Goal: Transaction & Acquisition: Purchase product/service

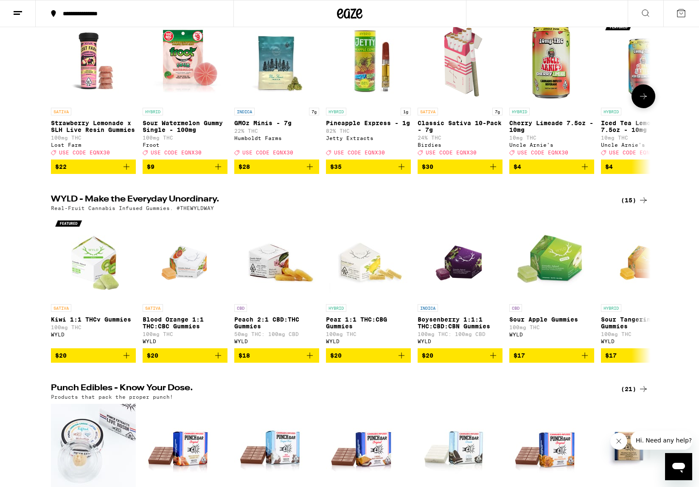
scroll to position [126, 0]
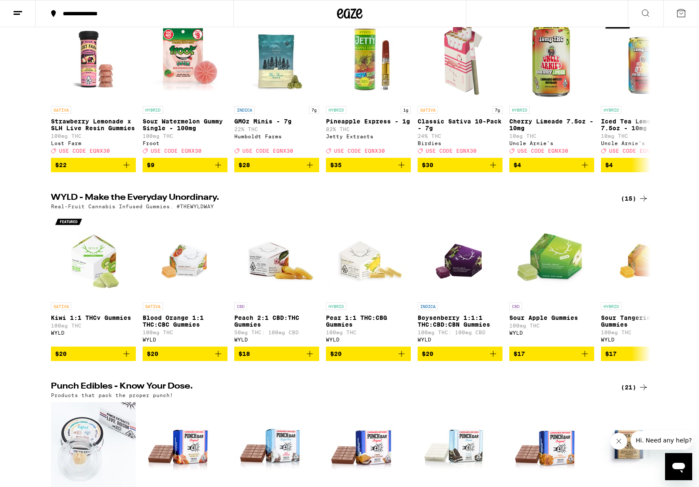
click at [627, 204] on div "(15)" at bounding box center [635, 199] width 28 height 10
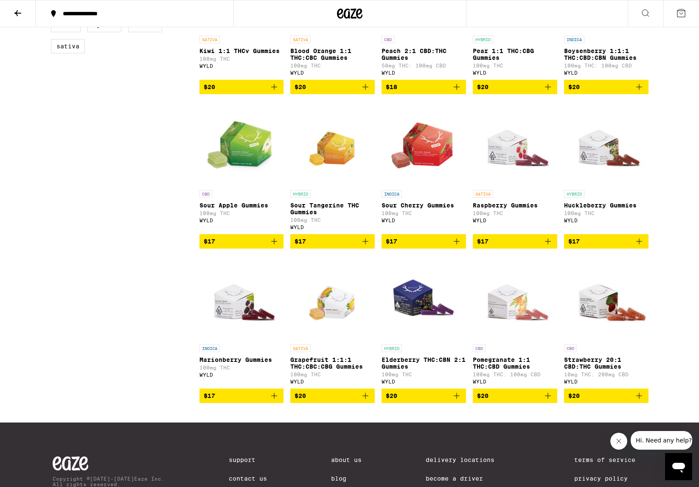
click at [544, 230] on div "SATIVA Raspberry Gummies 100mg THC WYLD" at bounding box center [515, 210] width 84 height 40
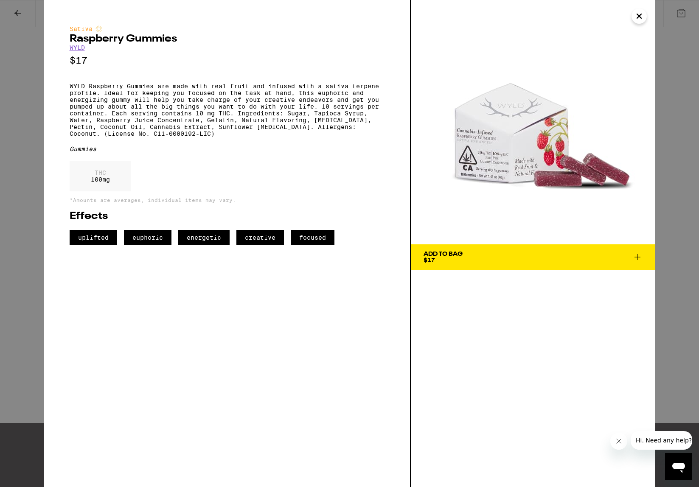
click at [643, 15] on icon "Close" at bounding box center [639, 16] width 10 height 13
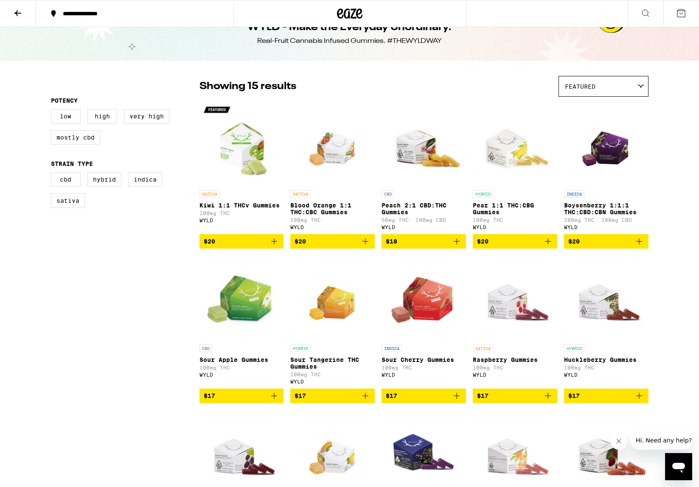
scroll to position [17, 0]
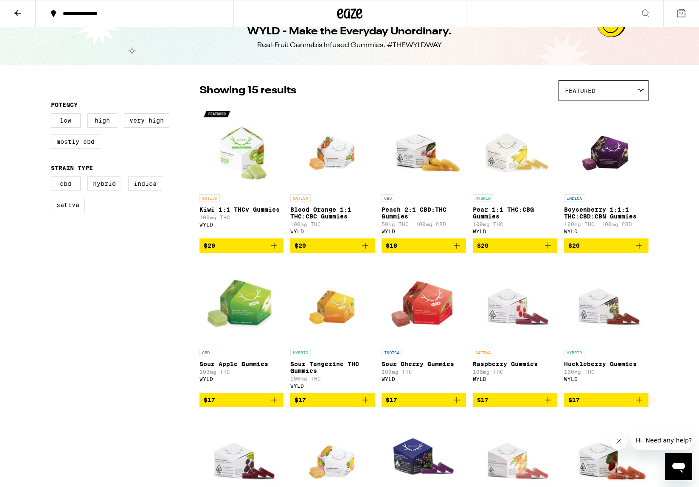
scroll to position [176, 0]
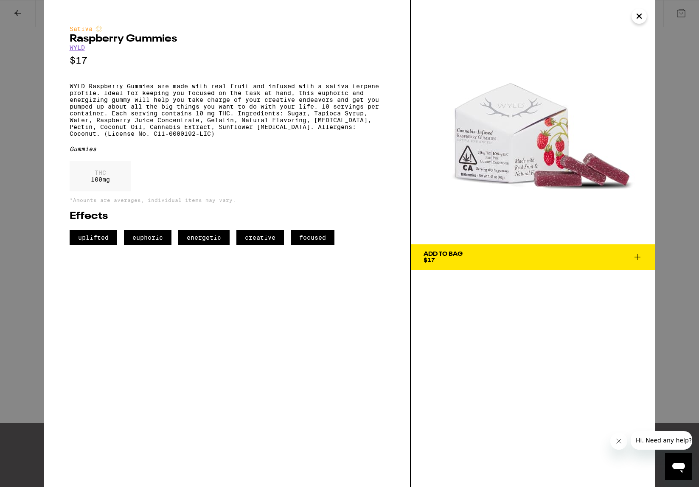
click at [650, 20] on img at bounding box center [533, 122] width 245 height 245
click at [643, 20] on icon "Close" at bounding box center [639, 16] width 10 height 13
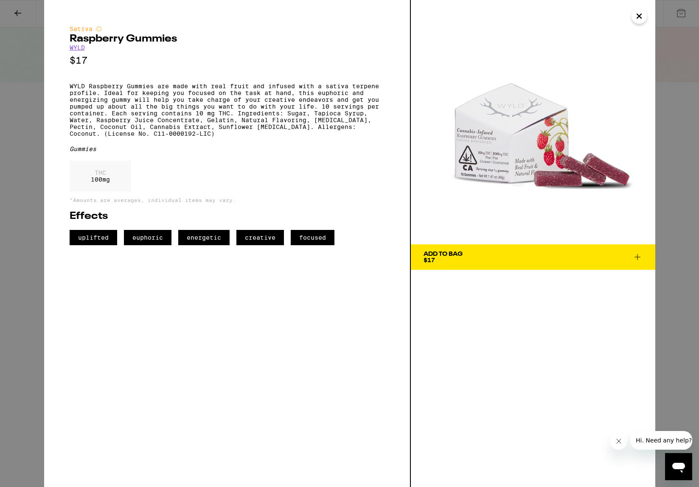
scroll to position [176, 0]
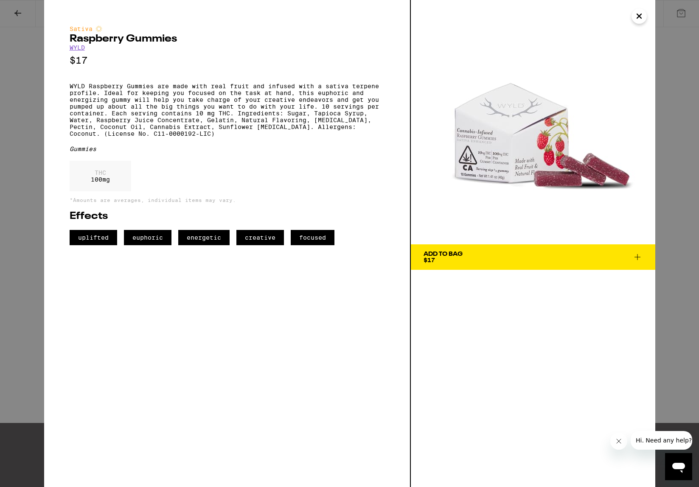
click at [639, 17] on icon "Close" at bounding box center [639, 16] width 4 height 4
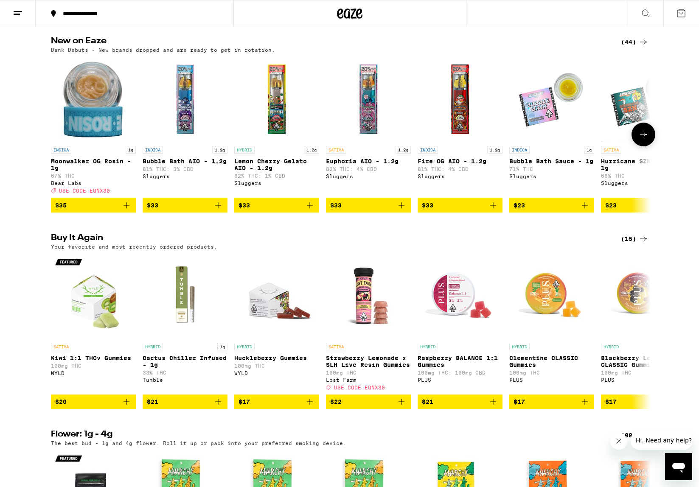
scroll to position [661, 0]
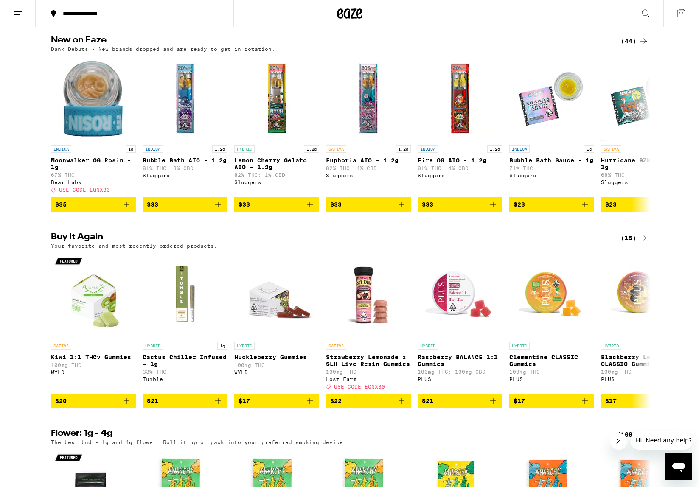
click at [628, 243] on div "(15)" at bounding box center [635, 238] width 28 height 10
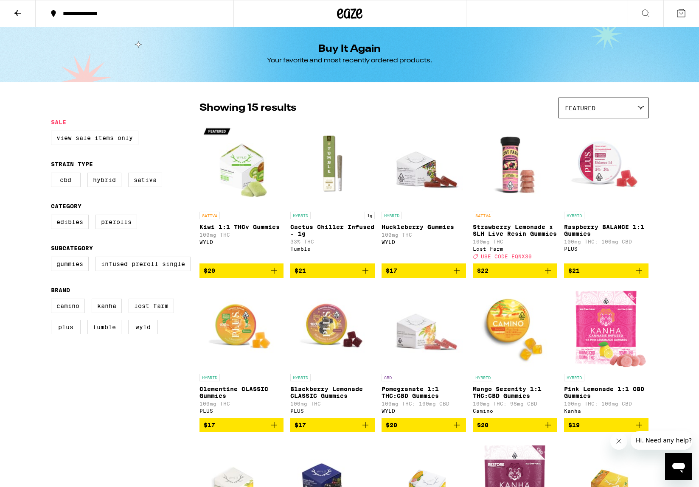
click at [24, 8] on button at bounding box center [18, 13] width 36 height 27
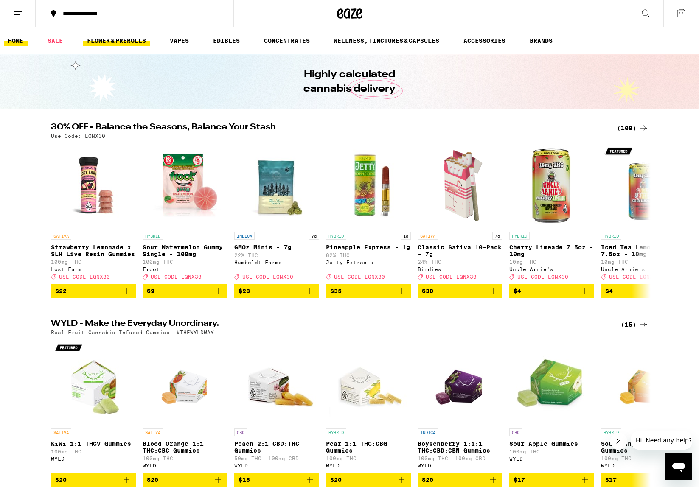
click at [135, 42] on link "FLOWER & PREROLLS" at bounding box center [116, 41] width 67 height 10
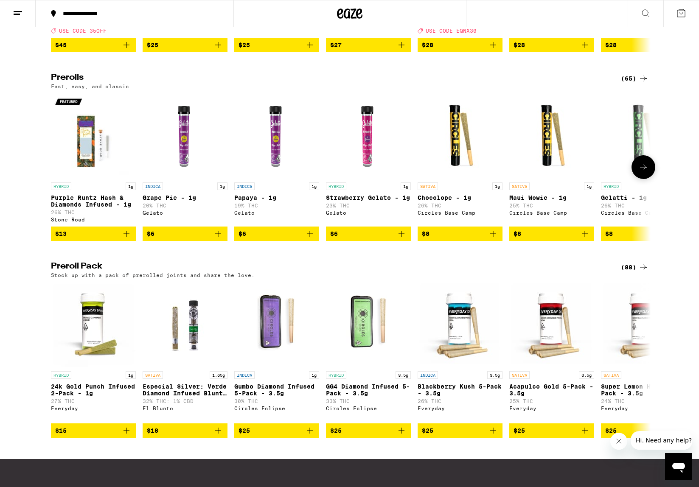
scroll to position [431, 0]
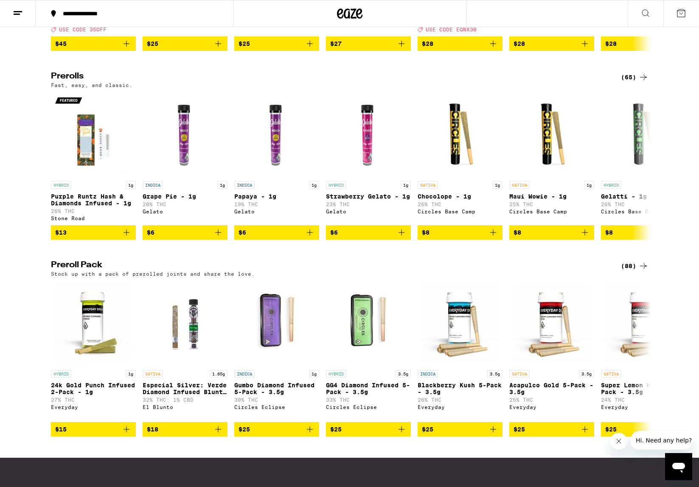
click at [629, 82] on div "(65)" at bounding box center [635, 77] width 28 height 10
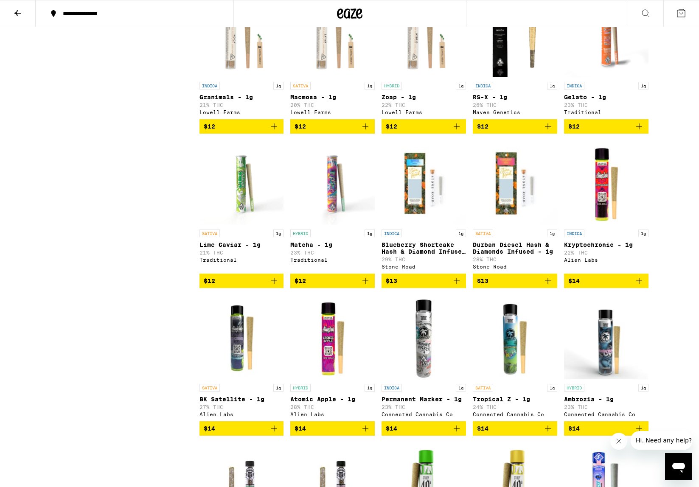
scroll to position [748, 0]
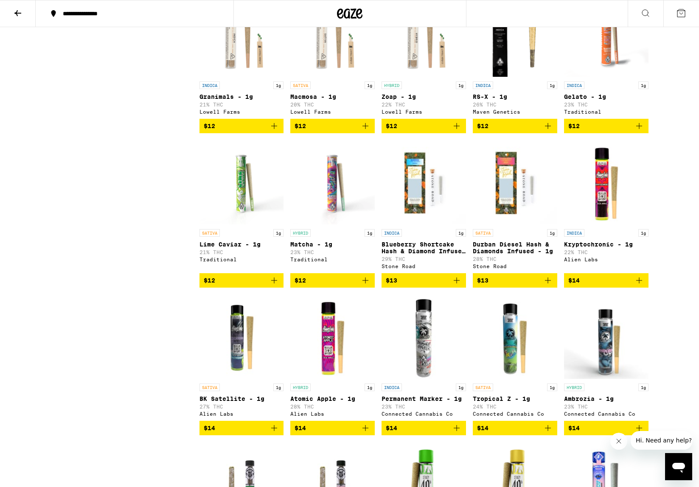
click at [329, 217] on img "Open page for Matcha - 1g from Traditional" at bounding box center [332, 182] width 84 height 85
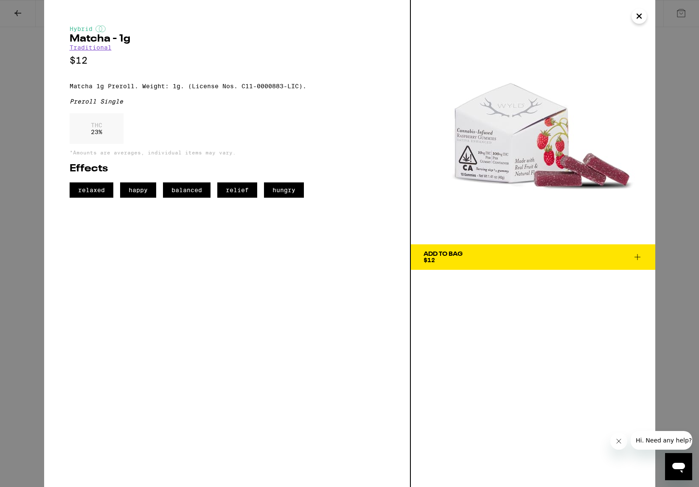
click at [640, 16] on icon "Close" at bounding box center [639, 16] width 10 height 13
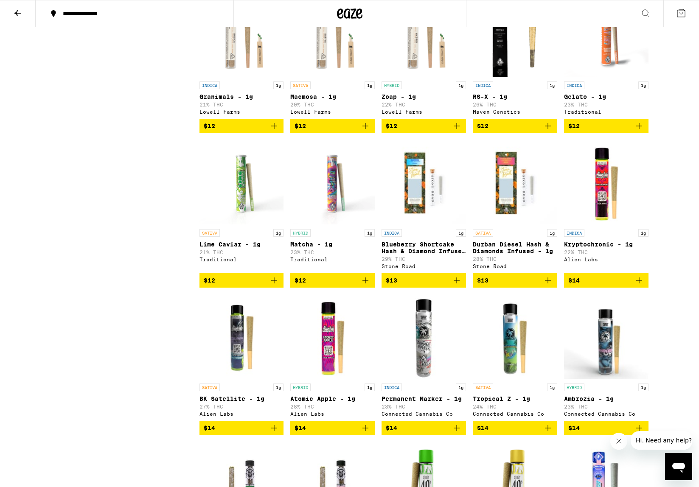
click at [327, 222] on img "Open page for Matcha - 1g from Traditional" at bounding box center [332, 182] width 84 height 85
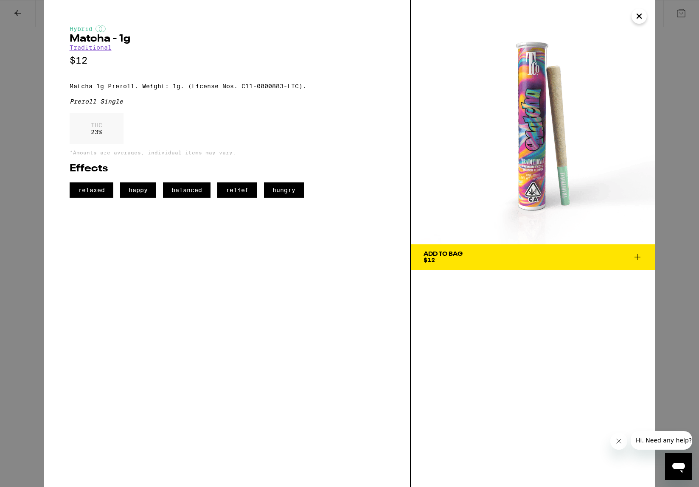
click at [639, 14] on icon "Close" at bounding box center [639, 16] width 10 height 13
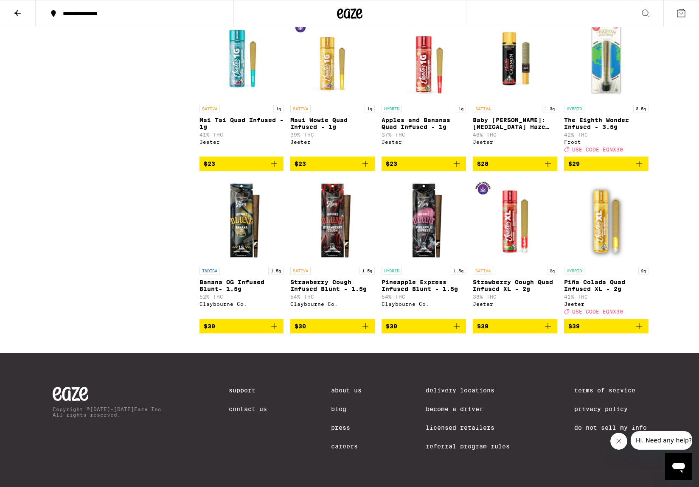
scroll to position [1852, 0]
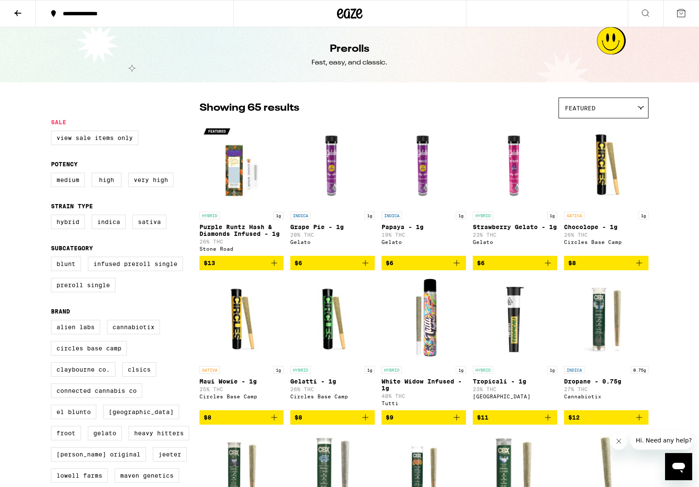
scroll to position [748, 0]
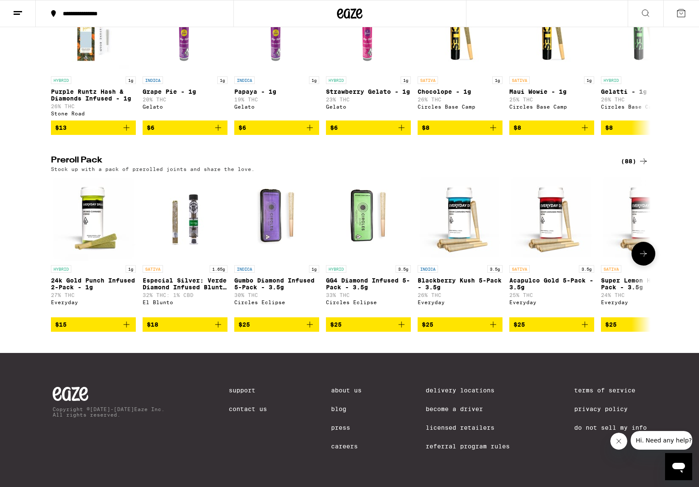
scroll to position [564, 0]
click at [640, 249] on icon at bounding box center [643, 254] width 10 height 10
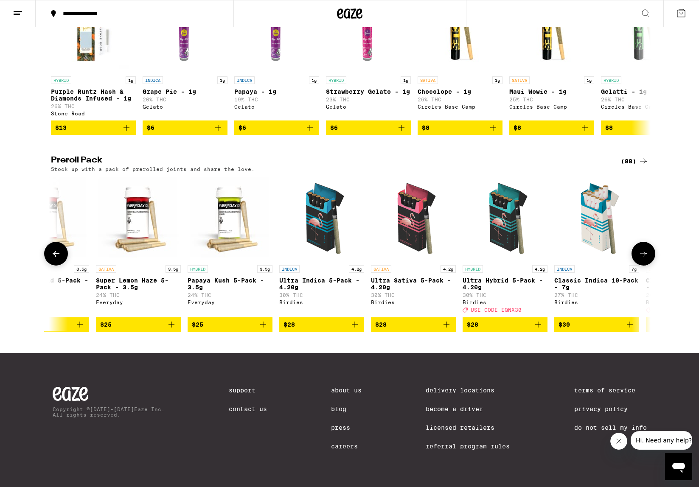
click at [230, 212] on img "Open page for Papaya Kush 5-Pack - 3.5g from Everyday" at bounding box center [230, 218] width 85 height 85
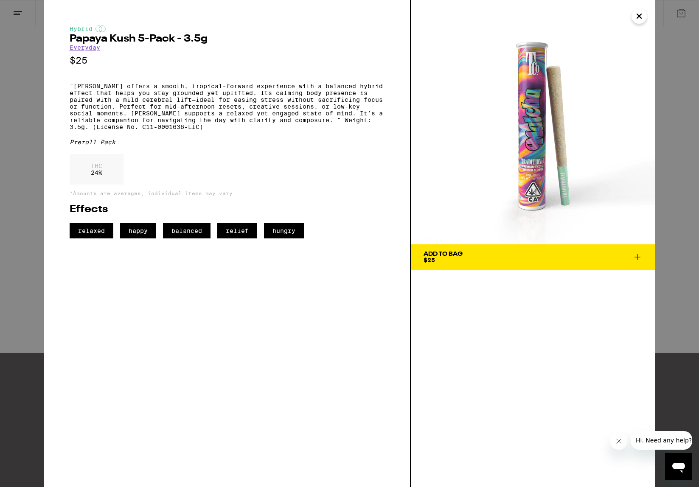
click at [640, 16] on icon "Close" at bounding box center [639, 16] width 10 height 13
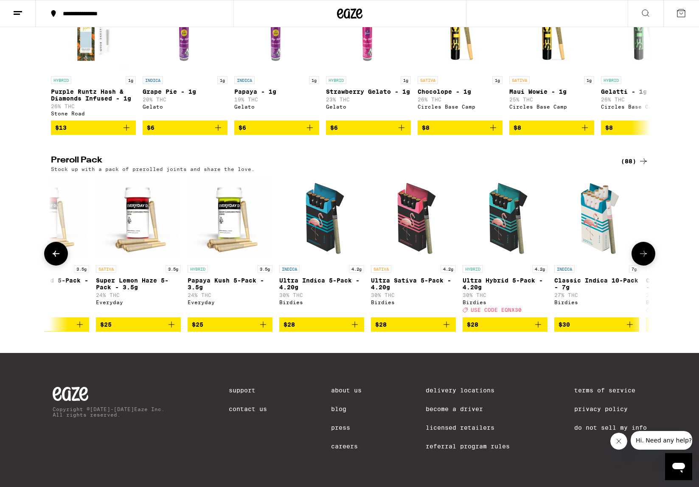
click at [233, 218] on img "Open page for Papaya Kush 5-Pack - 3.5g from Everyday" at bounding box center [230, 218] width 85 height 85
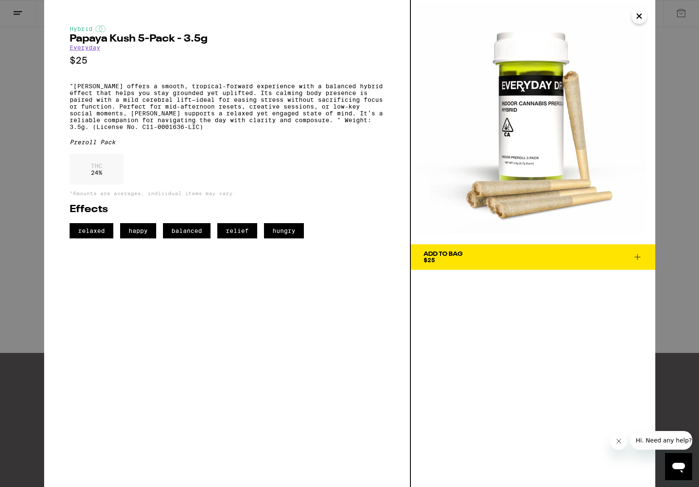
click at [636, 257] on icon at bounding box center [637, 257] width 10 height 10
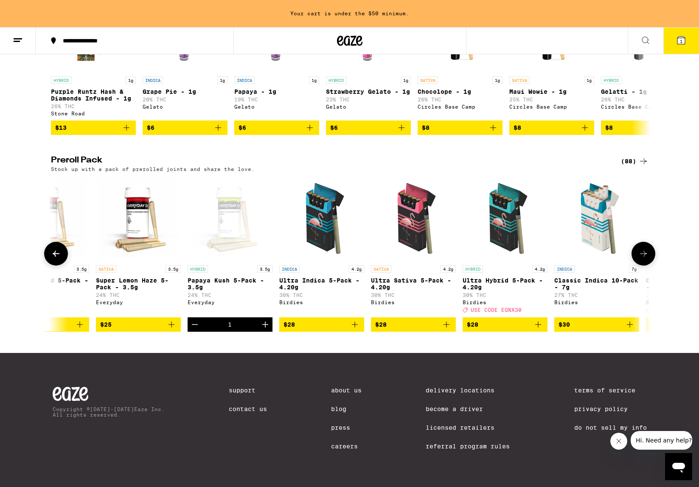
click at [640, 259] on icon at bounding box center [643, 254] width 10 height 10
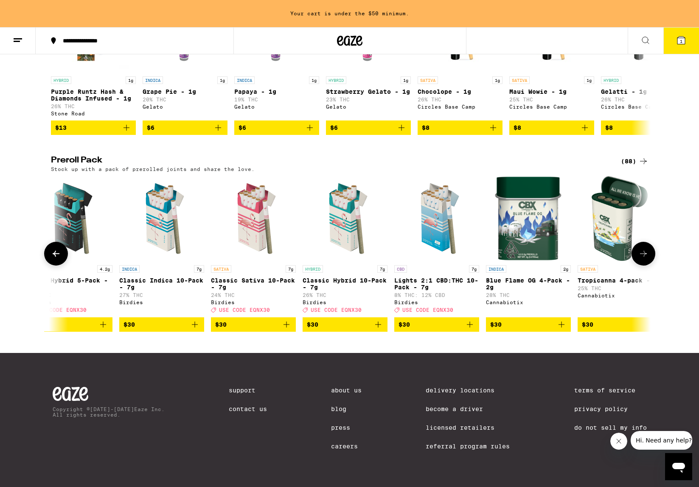
scroll to position [0, 1010]
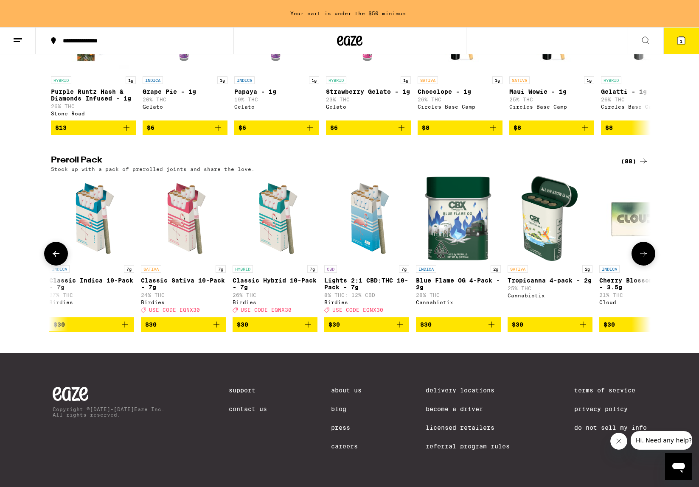
click at [640, 259] on icon at bounding box center [643, 254] width 10 height 10
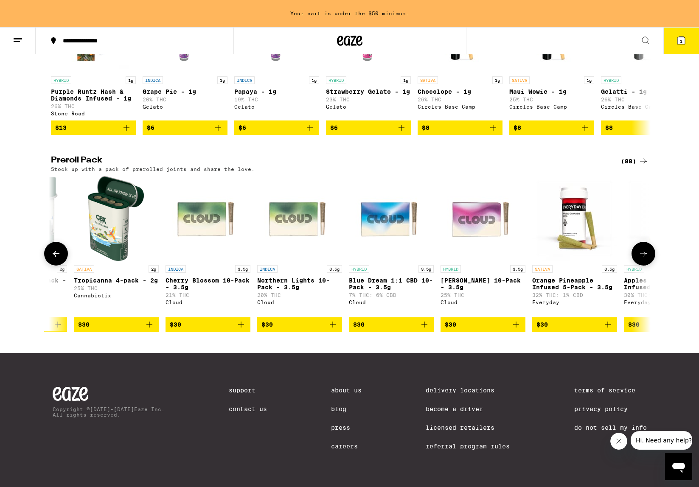
scroll to position [0, 1515]
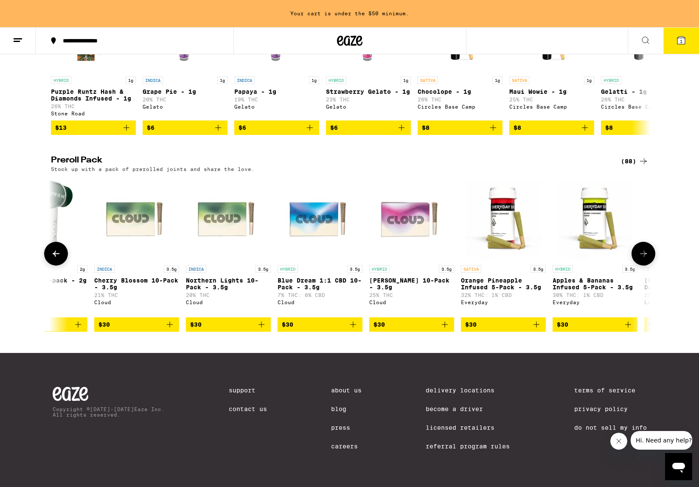
click at [640, 259] on icon at bounding box center [643, 254] width 10 height 10
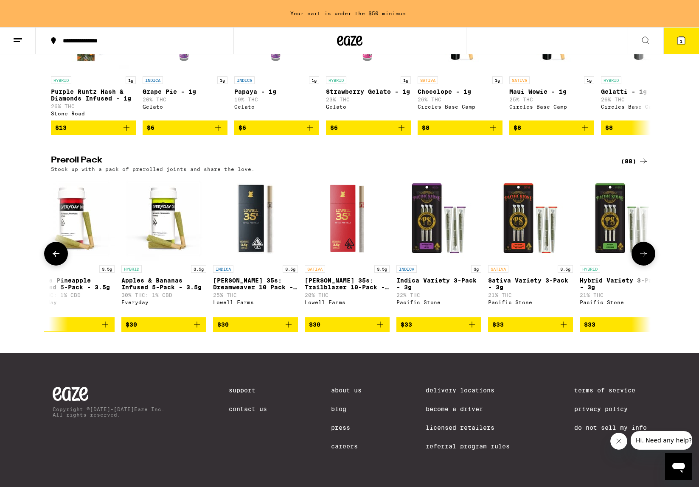
scroll to position [0, 2021]
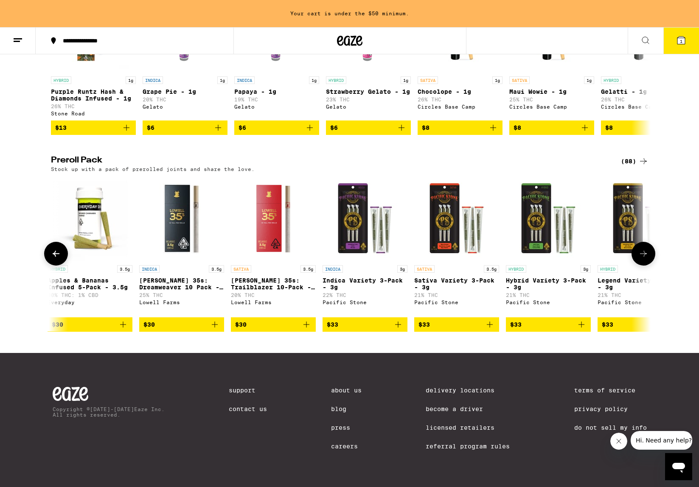
click at [646, 259] on icon at bounding box center [643, 254] width 10 height 10
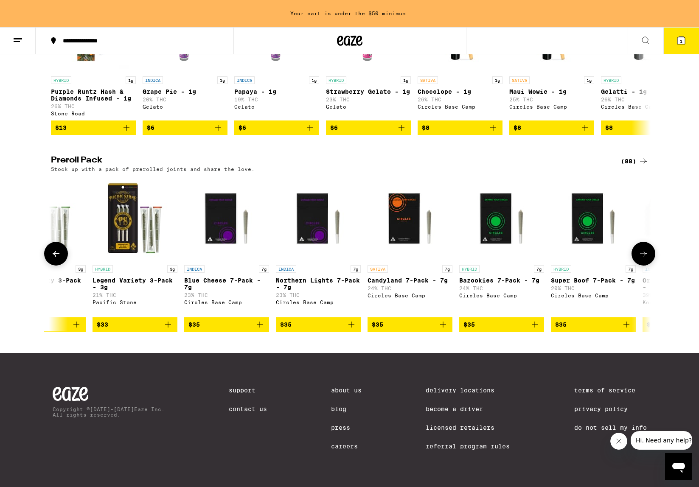
click at [132, 253] on img "Open page for Legend Variety 3-Pack - 3g from Pacific Stone" at bounding box center [135, 218] width 85 height 85
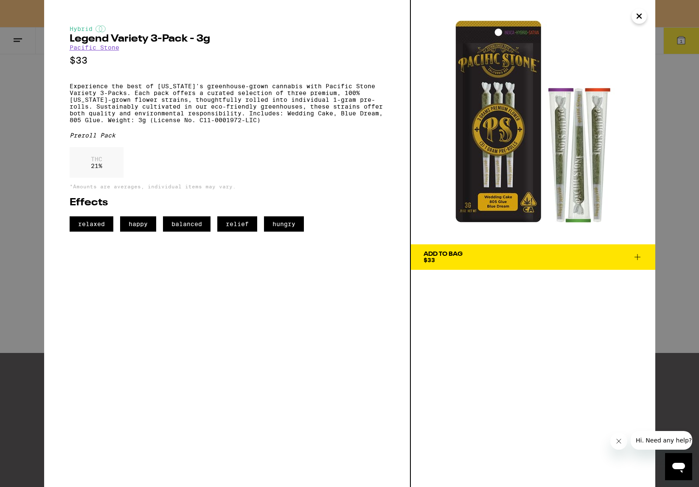
click at [640, 17] on icon "Close" at bounding box center [639, 16] width 4 height 4
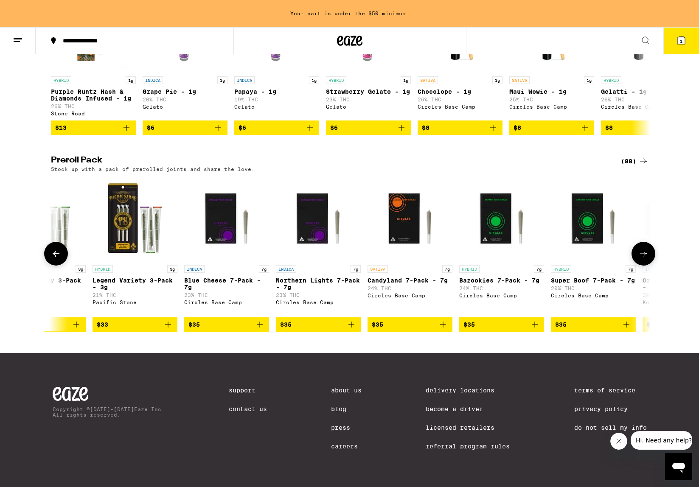
click at [643, 266] on button at bounding box center [644, 254] width 24 height 24
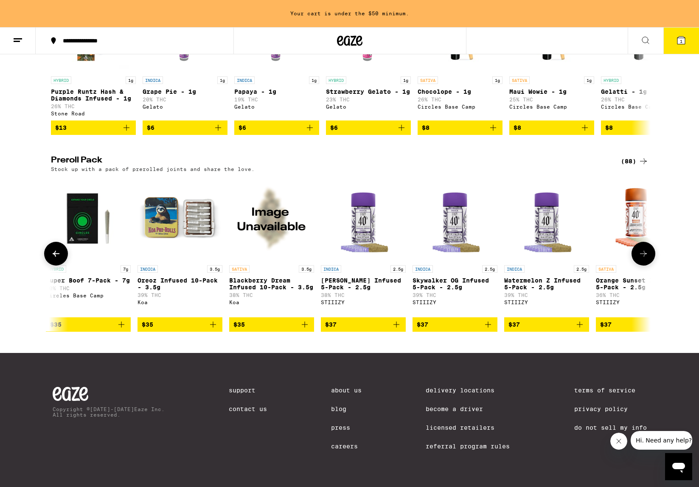
click at [643, 266] on button at bounding box center [644, 254] width 24 height 24
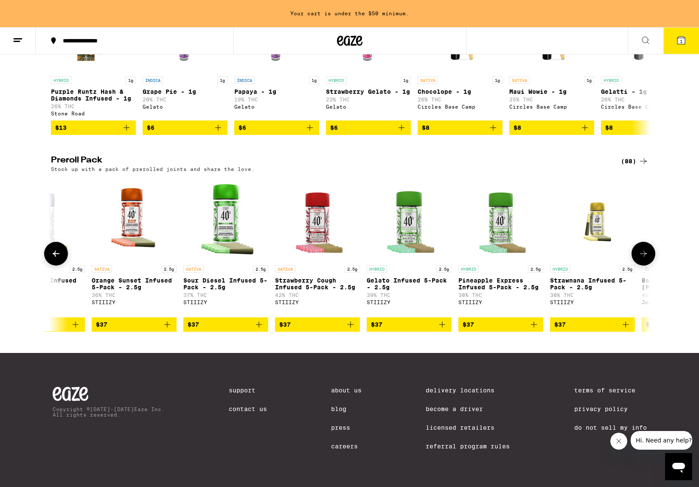
scroll to position [0, 3536]
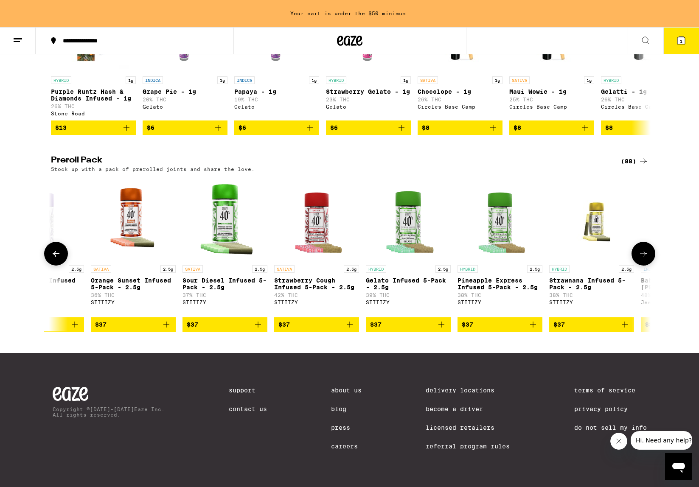
click at [643, 266] on button at bounding box center [644, 254] width 24 height 24
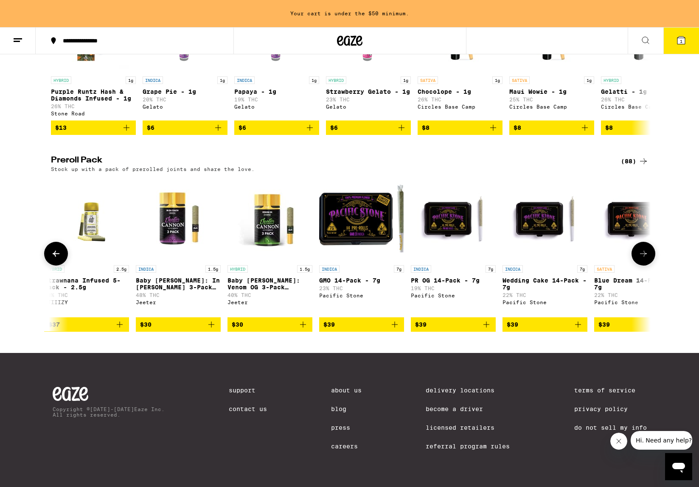
click at [644, 259] on icon at bounding box center [643, 254] width 10 height 10
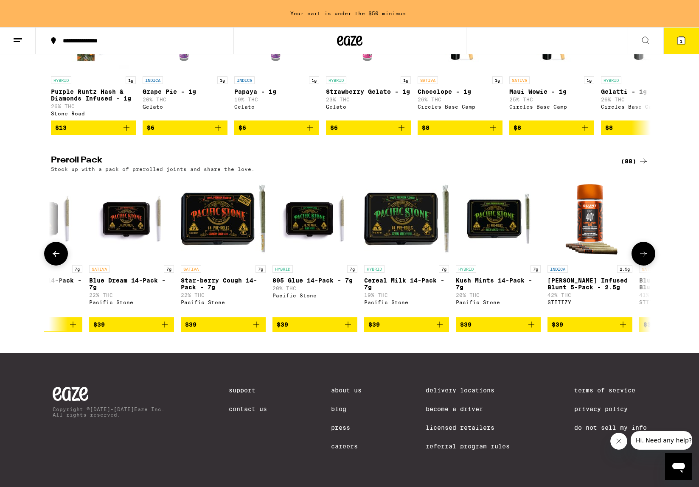
click at [644, 259] on icon at bounding box center [643, 254] width 10 height 10
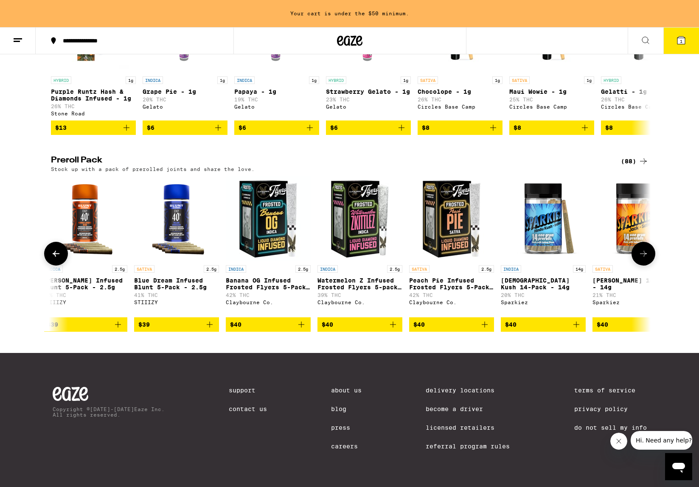
click at [644, 259] on icon at bounding box center [643, 254] width 10 height 10
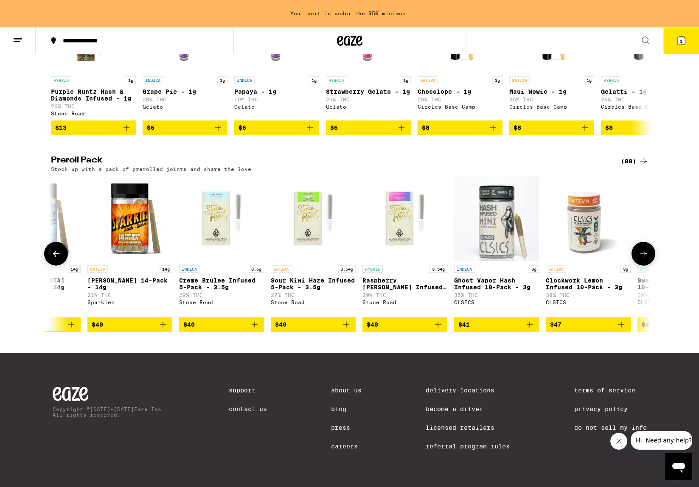
click at [643, 259] on icon at bounding box center [643, 254] width 10 height 10
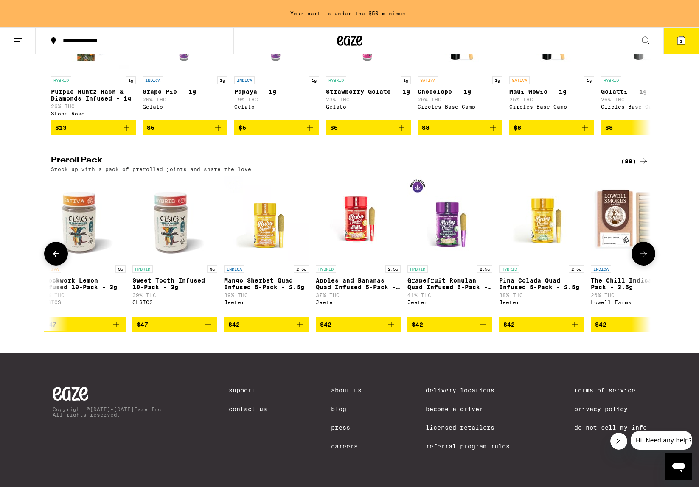
click at [173, 291] on p "Sweet Tooth Infused 10-Pack - 3g" at bounding box center [174, 284] width 85 height 14
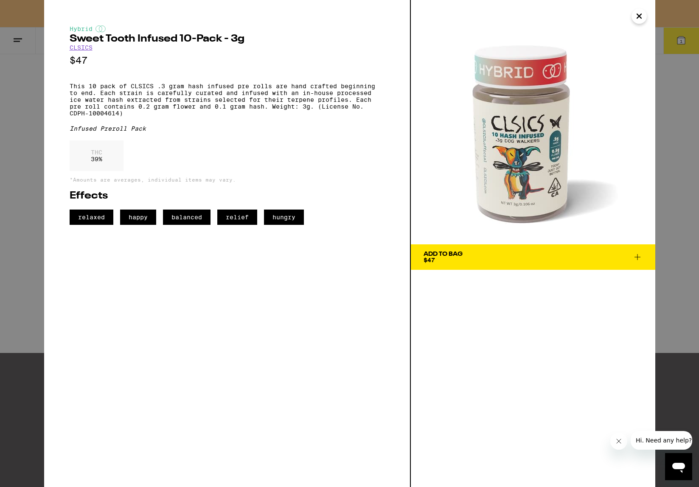
click at [636, 259] on icon at bounding box center [637, 257] width 10 height 10
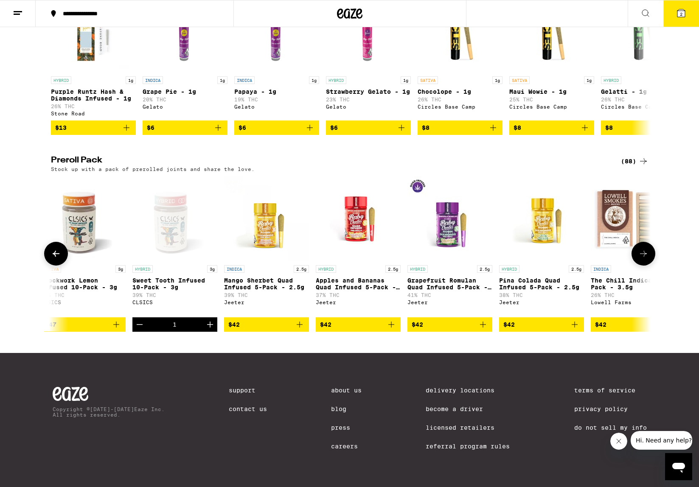
click at [643, 249] on icon at bounding box center [643, 254] width 10 height 10
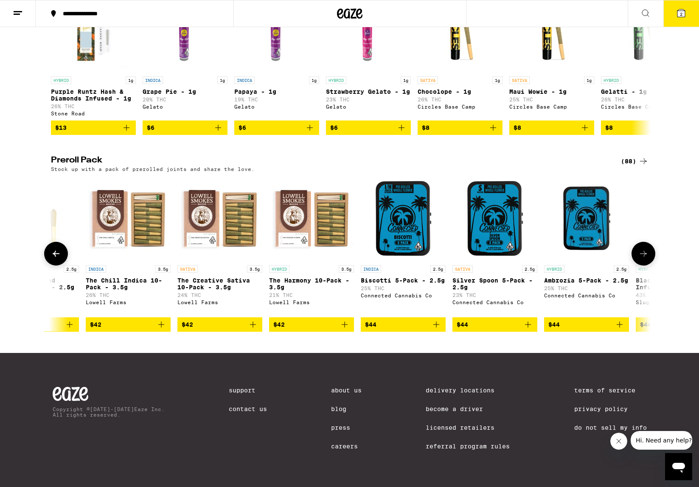
click at [643, 249] on icon at bounding box center [643, 254] width 10 height 10
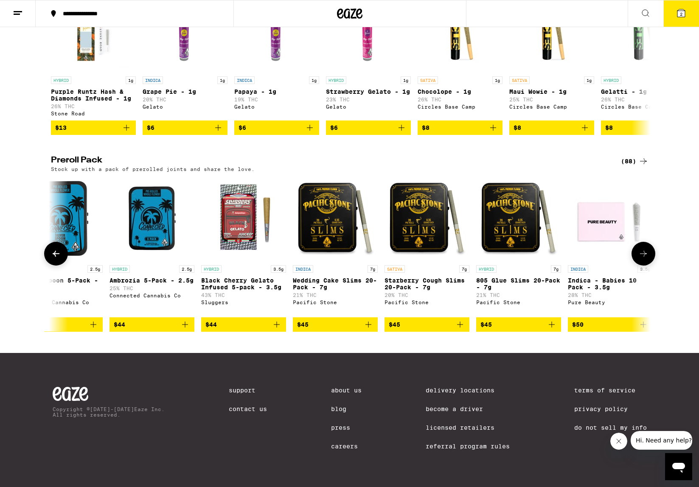
scroll to position [0, 7072]
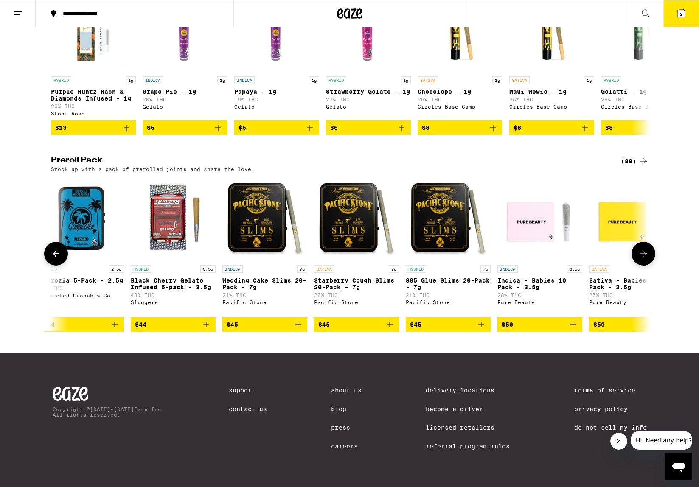
click at [643, 249] on icon at bounding box center [643, 254] width 10 height 10
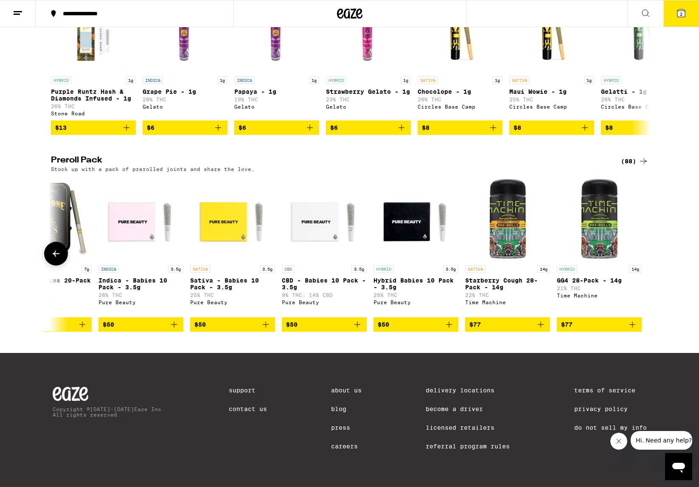
click at [643, 247] on div at bounding box center [644, 254] width 24 height 24
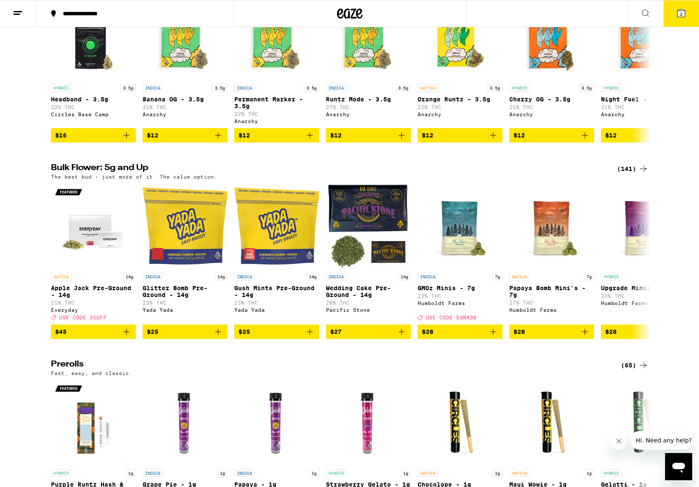
scroll to position [126, 0]
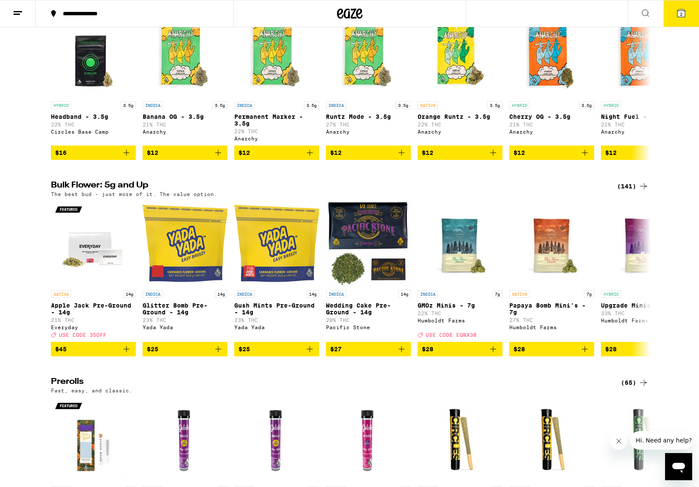
click at [686, 21] on button "2" at bounding box center [681, 13] width 36 height 26
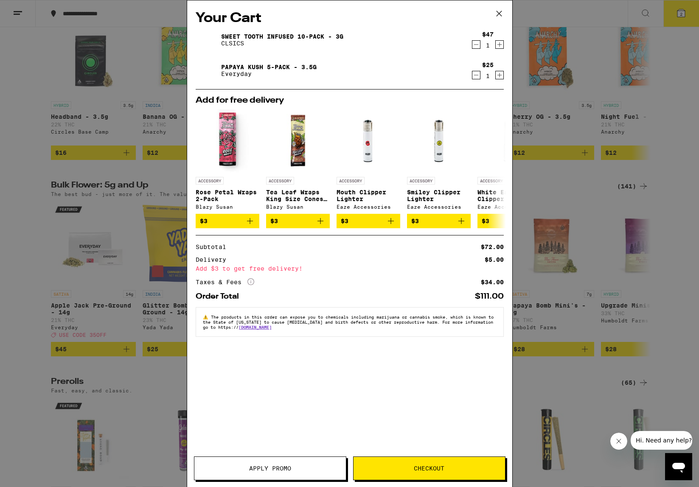
click at [500, 12] on icon at bounding box center [498, 13] width 5 height 5
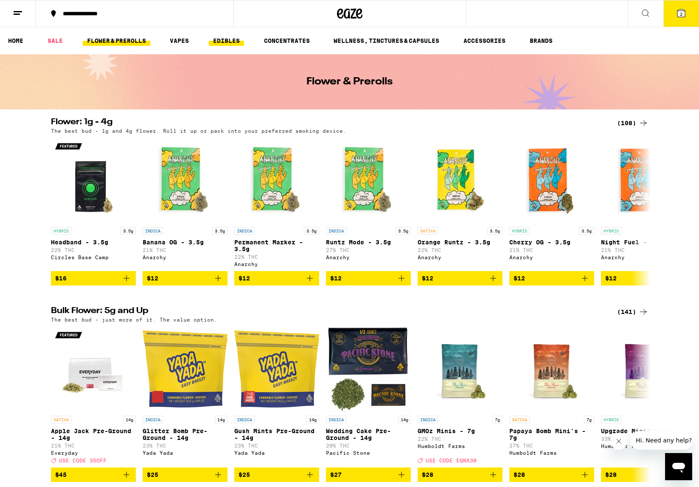
click at [225, 39] on link "EDIBLES" at bounding box center [226, 41] width 35 height 10
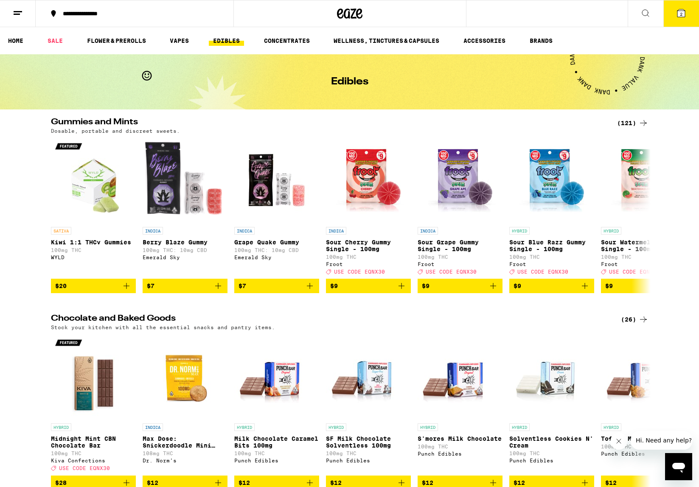
click at [624, 124] on div "(121)" at bounding box center [632, 123] width 31 height 10
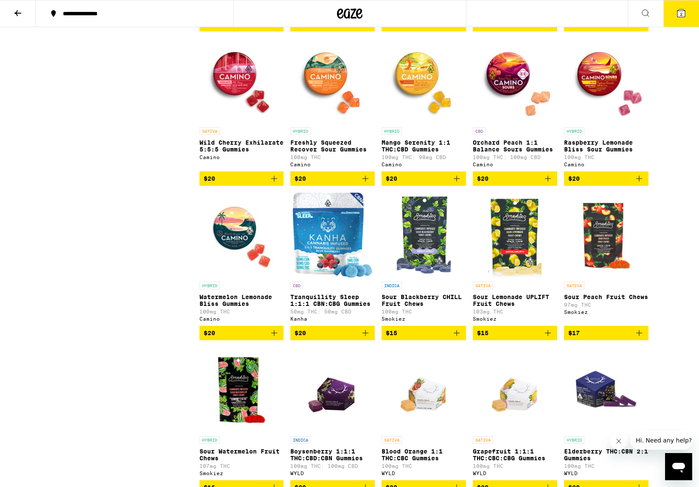
scroll to position [2275, 0]
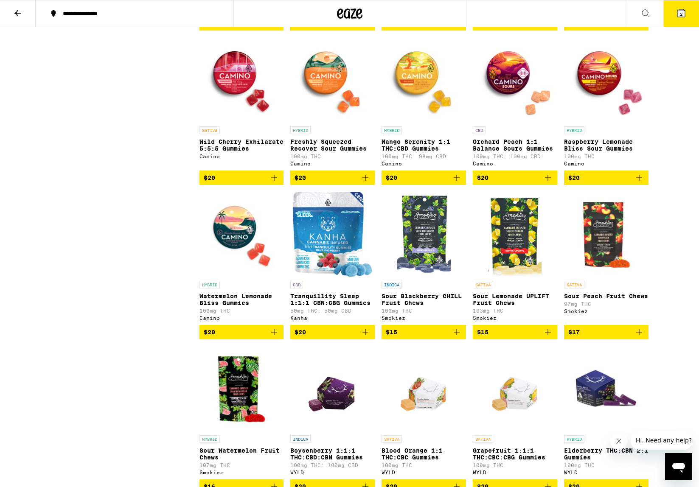
click at [595, 122] on img "Open page for Raspberry Lemonade Bliss Sour Gummies from Camino" at bounding box center [606, 79] width 84 height 85
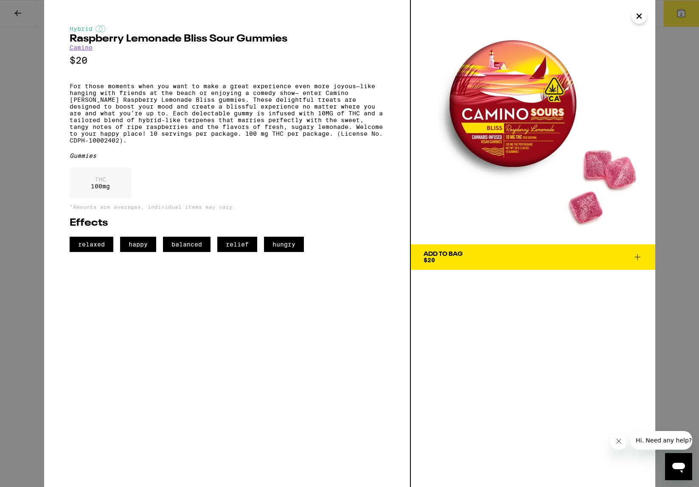
click at [639, 16] on icon "Close" at bounding box center [639, 16] width 4 height 4
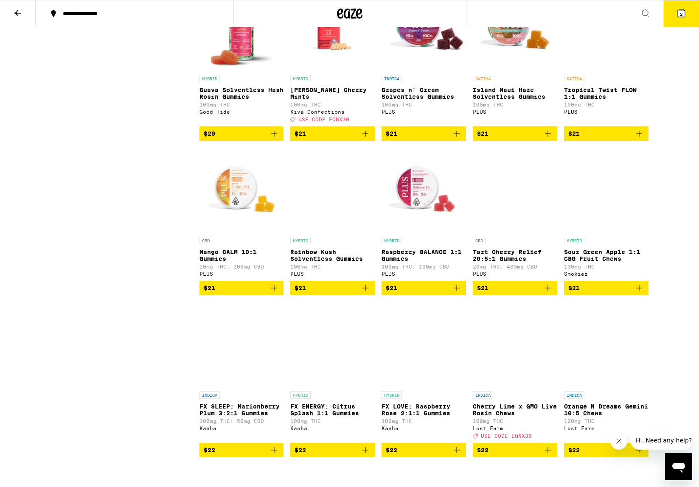
scroll to position [2945, 0]
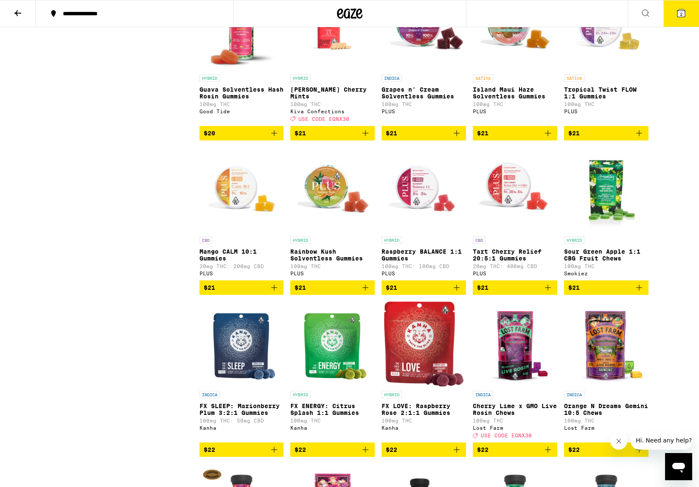
click at [236, 100] on p "Guava Solventless Hash Rosin Gummies" at bounding box center [242, 93] width 84 height 14
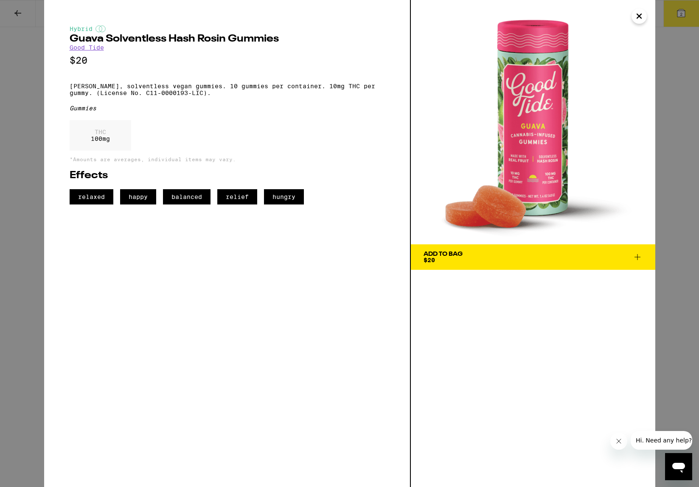
click at [637, 261] on icon at bounding box center [637, 257] width 10 height 10
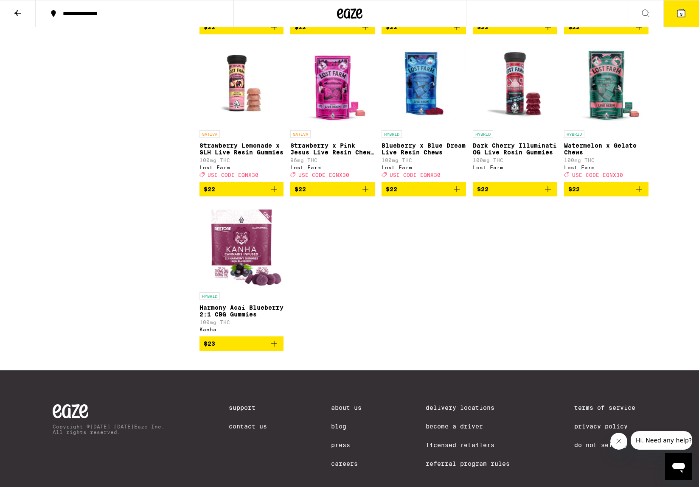
scroll to position [3693, 0]
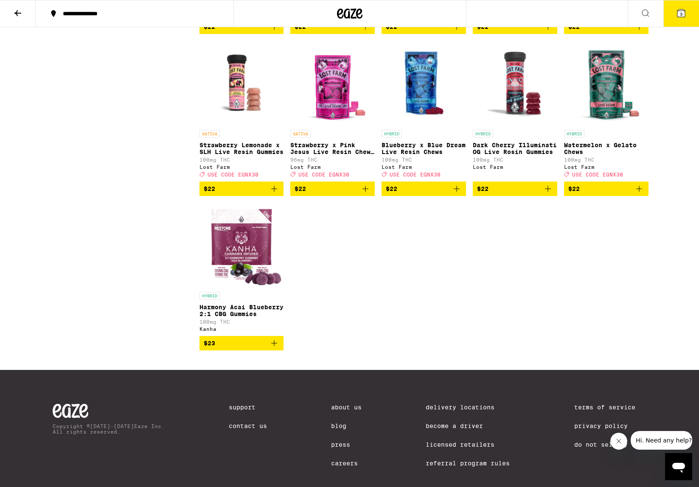
click at [677, 18] on icon at bounding box center [681, 13] width 10 height 10
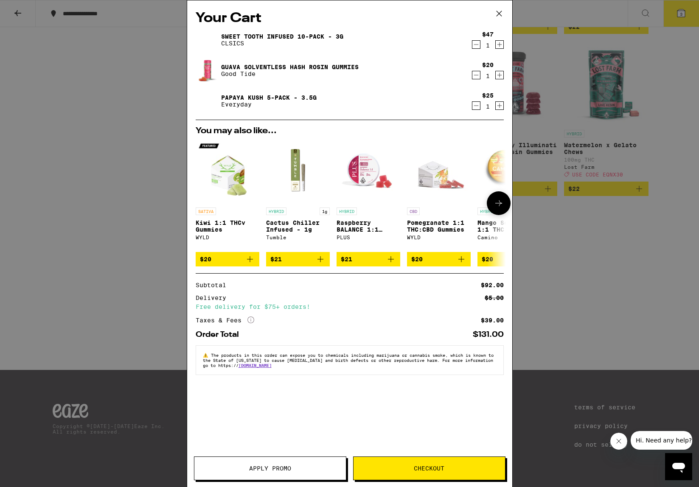
click at [503, 203] on icon at bounding box center [499, 203] width 10 height 10
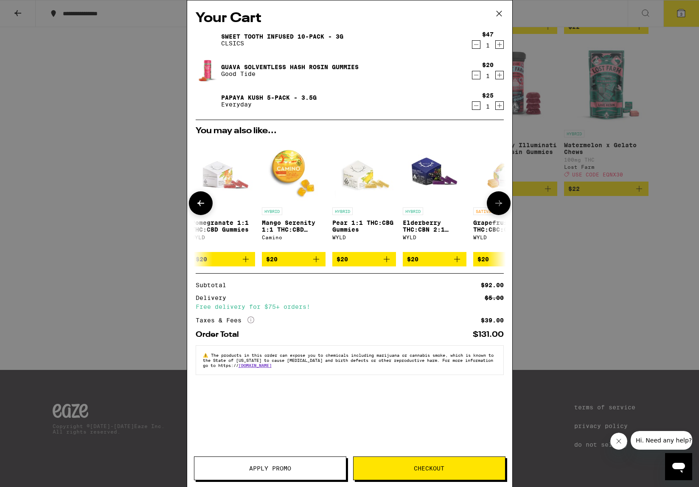
click at [503, 203] on icon at bounding box center [499, 203] width 10 height 10
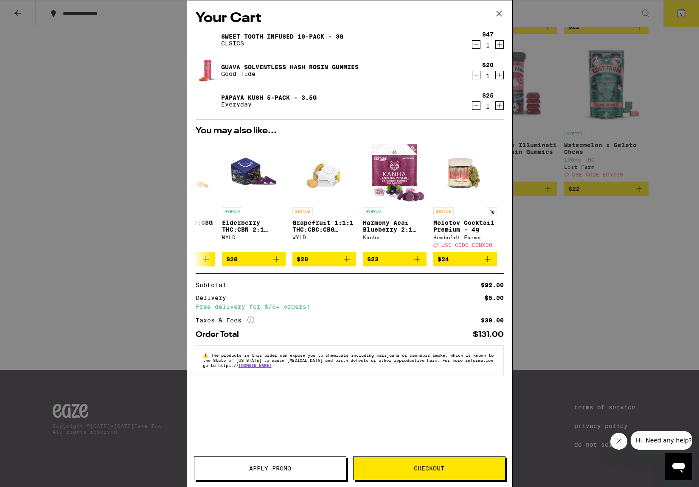
click at [312, 69] on link "Guava Solventless Hash Rosin Gummies" at bounding box center [290, 67] width 138 height 7
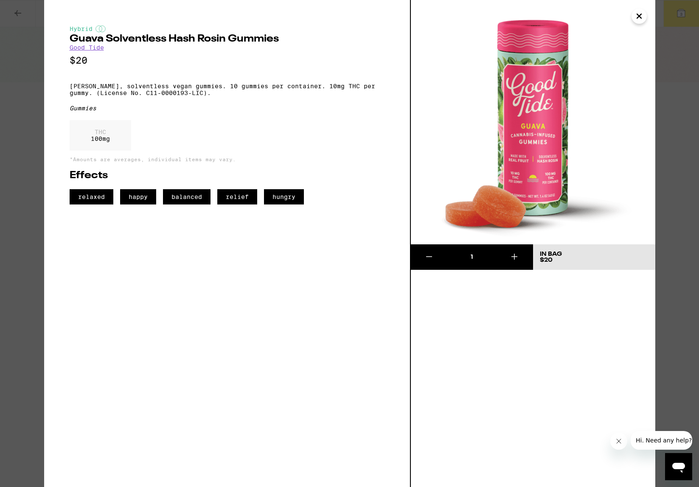
click at [639, 14] on icon "Close" at bounding box center [639, 16] width 10 height 13
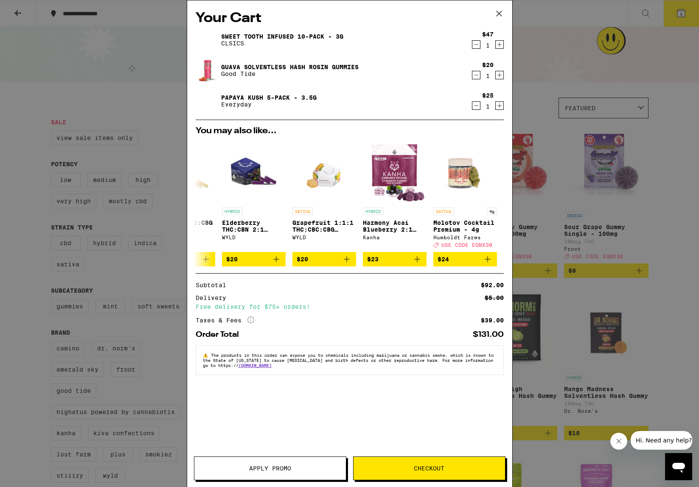
click at [499, 11] on icon at bounding box center [499, 13] width 13 height 13
